Goal: Transaction & Acquisition: Purchase product/service

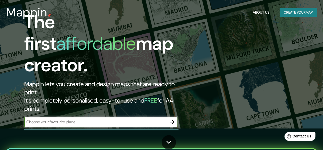
scroll to position [23, 0]
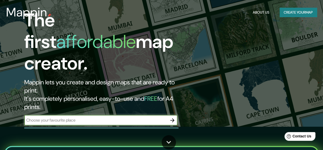
drag, startPoint x: 324, startPoint y: 8, endPoint x: 327, endPoint y: 12, distance: 4.8
click at [323, 12] on html "Mappin About Us Create your map The first affordable map creator. Mappin lets y…" at bounding box center [161, 52] width 323 height 150
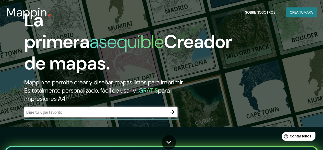
click at [173, 115] on icon "button" at bounding box center [172, 112] width 6 height 6
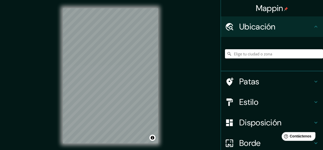
click at [232, 56] on input "Elige tu ciudad o zona" at bounding box center [274, 53] width 98 height 9
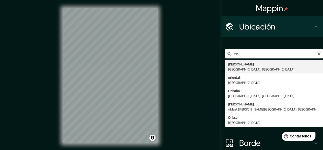
type input "o"
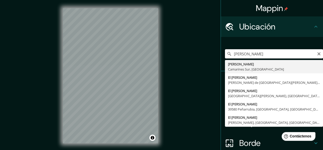
click at [232, 56] on input "[PERSON_NAME]" at bounding box center [274, 53] width 98 height 9
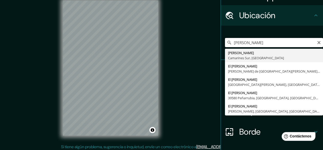
scroll to position [7, 0]
click at [279, 41] on input "[PERSON_NAME]" at bounding box center [274, 42] width 98 height 9
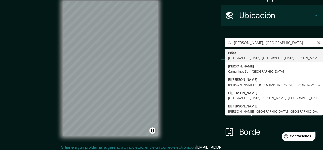
drag, startPoint x: 263, startPoint y: 44, endPoint x: 222, endPoint y: 44, distance: 40.9
click at [225, 44] on input "[PERSON_NAME], [GEOGRAPHIC_DATA]" at bounding box center [274, 42] width 98 height 9
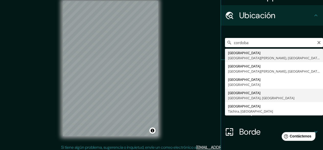
type input "[GEOGRAPHIC_DATA], [GEOGRAPHIC_DATA], [GEOGRAPHIC_DATA]"
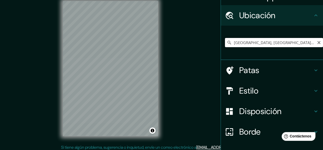
click at [299, 42] on input "[GEOGRAPHIC_DATA], [GEOGRAPHIC_DATA], [GEOGRAPHIC_DATA]" at bounding box center [274, 42] width 98 height 9
click at [249, 67] on font "Patas" at bounding box center [249, 70] width 20 height 11
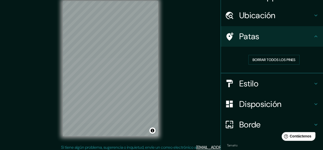
click at [258, 80] on h4 "Estilo" at bounding box center [276, 83] width 74 height 10
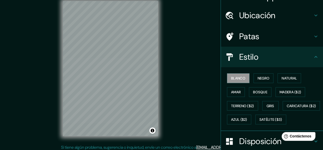
click at [258, 80] on font "Negro" at bounding box center [264, 78] width 12 height 7
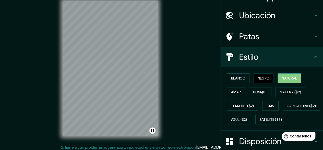
click at [283, 76] on font "Natural" at bounding box center [289, 78] width 15 height 5
click at [239, 89] on button "Amar" at bounding box center [236, 92] width 18 height 10
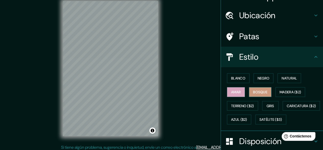
click at [253, 89] on font "Bosque" at bounding box center [260, 91] width 14 height 5
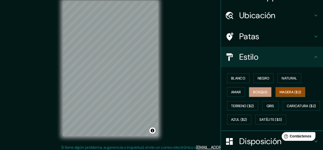
click at [286, 89] on font "Madera ($2)" at bounding box center [290, 91] width 21 height 5
click at [267, 103] on font "Gris" at bounding box center [271, 105] width 8 height 5
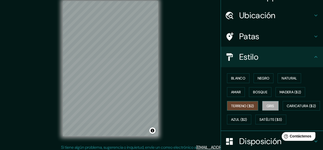
click at [247, 103] on font "Terreno ($2)" at bounding box center [242, 105] width 23 height 5
click at [292, 90] on font "Madera ($2)" at bounding box center [290, 91] width 21 height 5
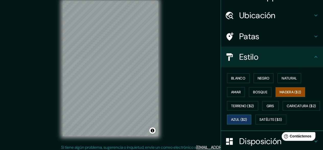
click at [247, 117] on font "Azul ($2)" at bounding box center [239, 119] width 16 height 5
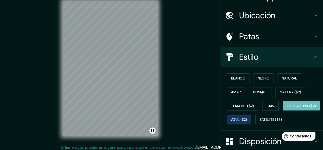
click at [287, 108] on font "Caricatura ($2)" at bounding box center [301, 105] width 29 height 5
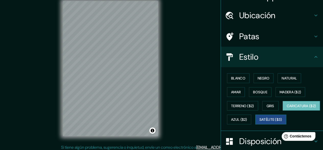
click at [260, 122] on font "Satélite ($3)" at bounding box center [271, 119] width 23 height 5
click at [287, 108] on font "Caricatura ($2)" at bounding box center [301, 105] width 29 height 5
click at [306, 19] on h4 "Ubicación" at bounding box center [276, 15] width 74 height 10
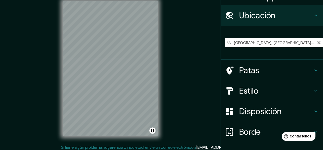
click at [298, 39] on input "[GEOGRAPHIC_DATA], [GEOGRAPHIC_DATA], [GEOGRAPHIC_DATA]" at bounding box center [274, 42] width 98 height 9
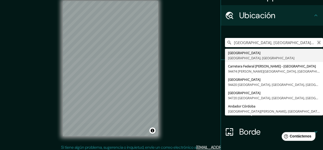
click at [317, 43] on icon "Claro" at bounding box center [319, 42] width 4 height 4
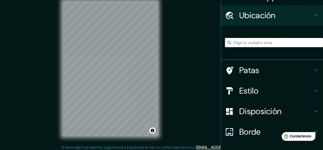
paste input "[GEOGRAPHIC_DATA] S/N, km 1.4, [GEOGRAPHIC_DATA], Ver."
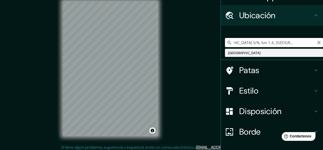
type input "[GEOGRAPHIC_DATA]"
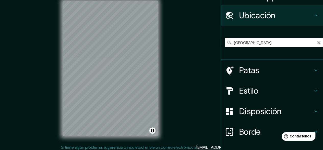
drag, startPoint x: 265, startPoint y: 40, endPoint x: 225, endPoint y: 43, distance: 40.8
click at [225, 43] on div "[GEOGRAPHIC_DATA] [GEOGRAPHIC_DATA]" at bounding box center [274, 42] width 98 height 9
paste input "[GEOGRAPHIC_DATA] S/N, km 1.4, [GEOGRAPHIC_DATA], Ver."
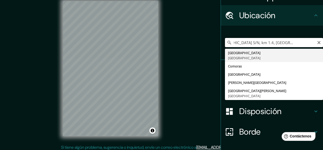
click at [309, 41] on input "[GEOGRAPHIC_DATA] S/N, km 1.4, [GEOGRAPHIC_DATA], Ver." at bounding box center [274, 42] width 98 height 9
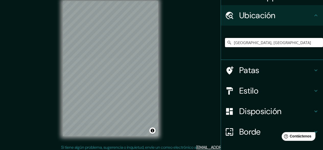
scroll to position [0, 0]
type input "[GEOGRAPHIC_DATA], [GEOGRAPHIC_DATA]"
